Goal: Find specific page/section: Find specific page/section

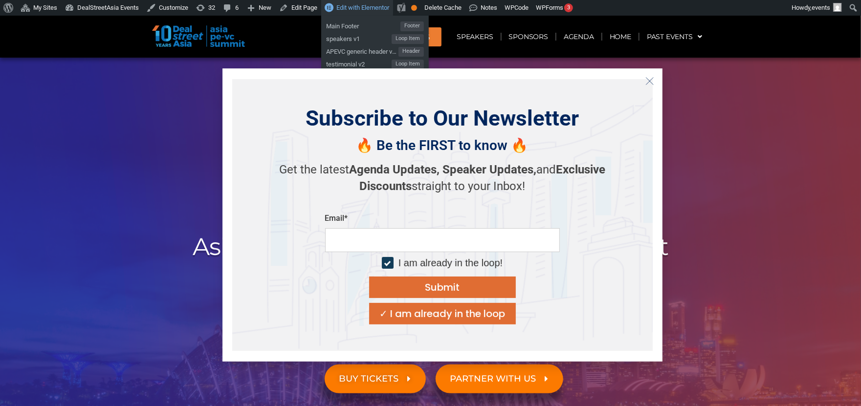
click at [348, 9] on span "Edit with Elementor" at bounding box center [362, 7] width 53 height 7
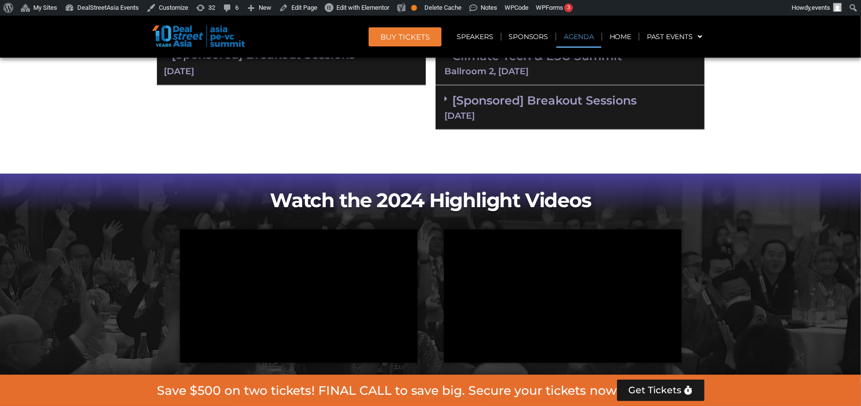
scroll to position [707, 0]
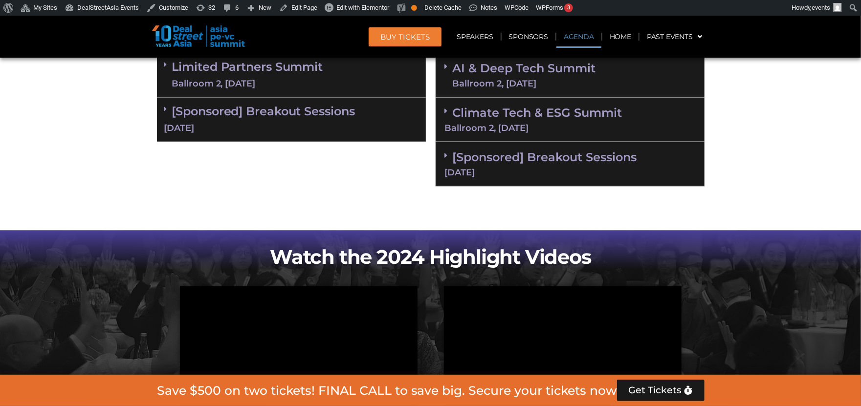
click at [446, 155] on icon at bounding box center [446, 156] width 3 height 8
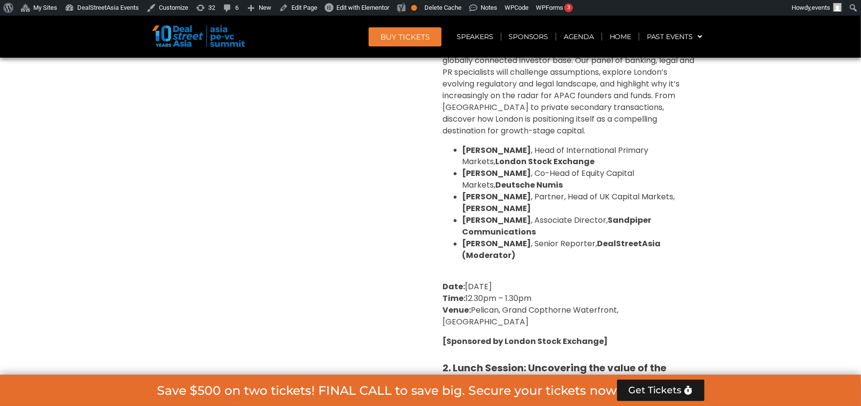
scroll to position [937, 0]
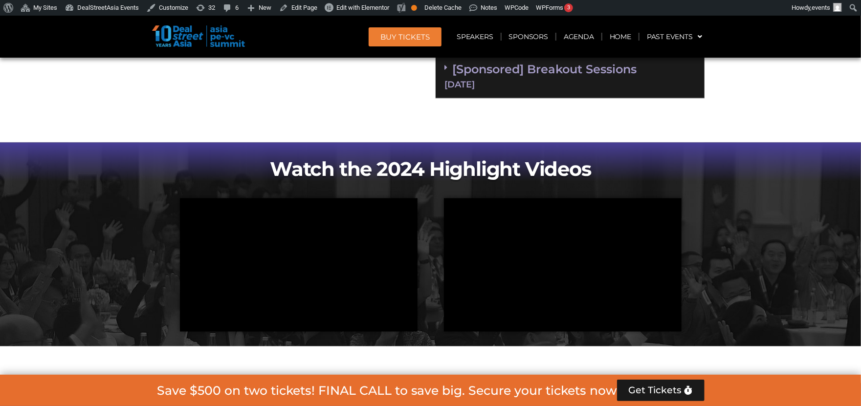
scroll to position [834, 0]
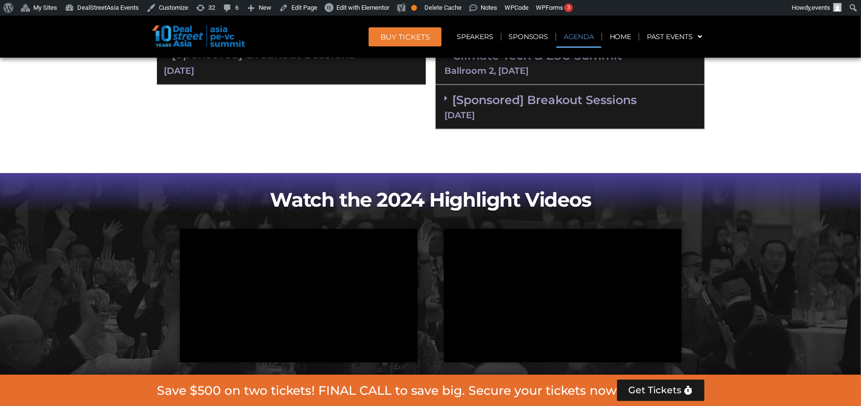
click at [446, 98] on icon at bounding box center [446, 98] width 3 height 8
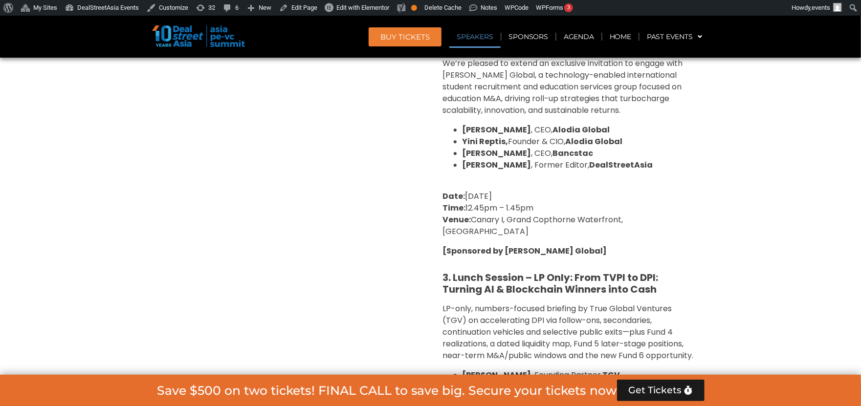
scroll to position [1347, 0]
